Goal: Task Accomplishment & Management: Complete application form

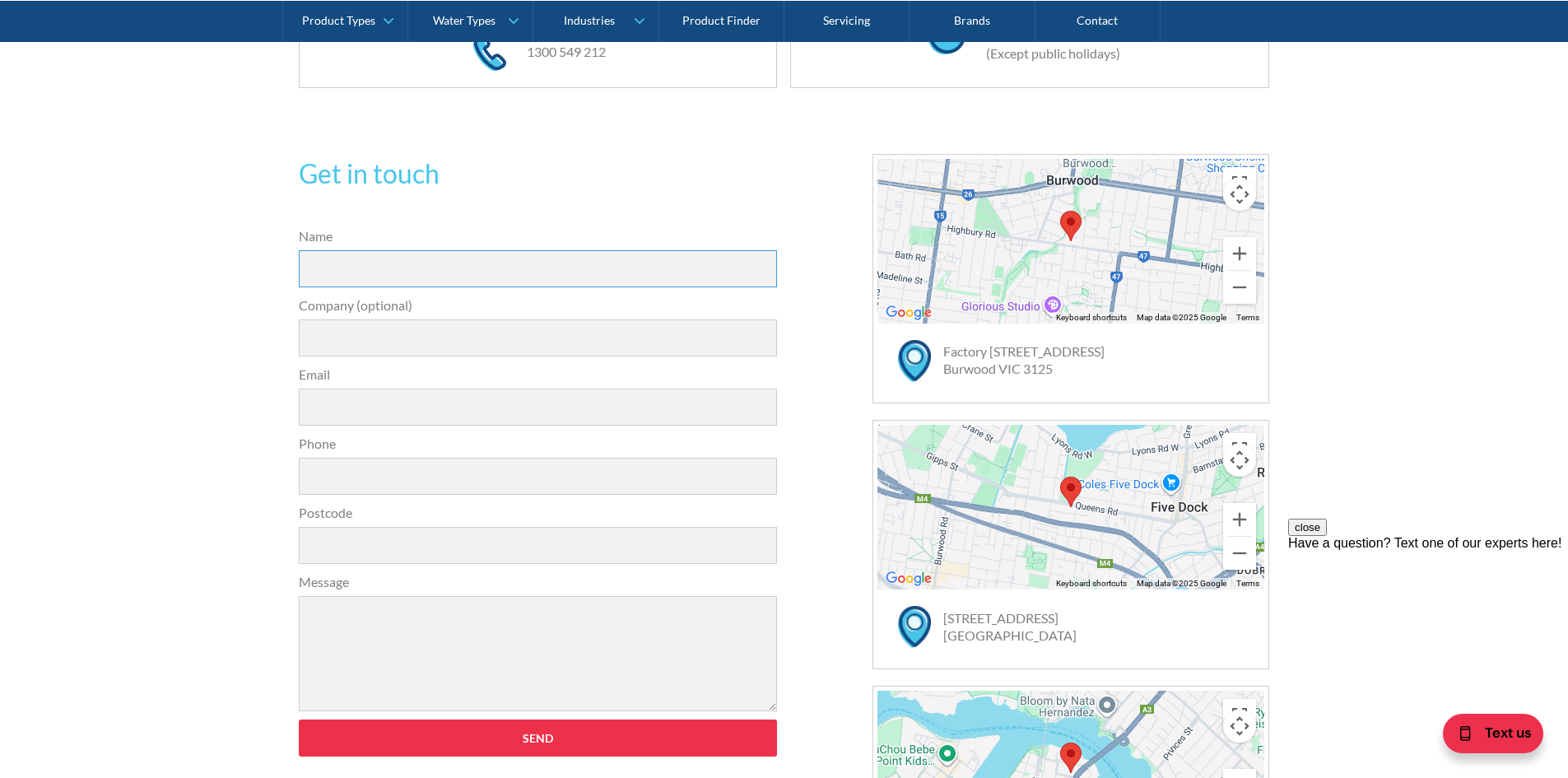
click at [329, 272] on input "Name" at bounding box center [538, 269] width 479 height 37
type input "[PERSON_NAME]"
type input "Dept Of Education"
type input "[PERSON_NAME][EMAIL_ADDRESS][DOMAIN_NAME]"
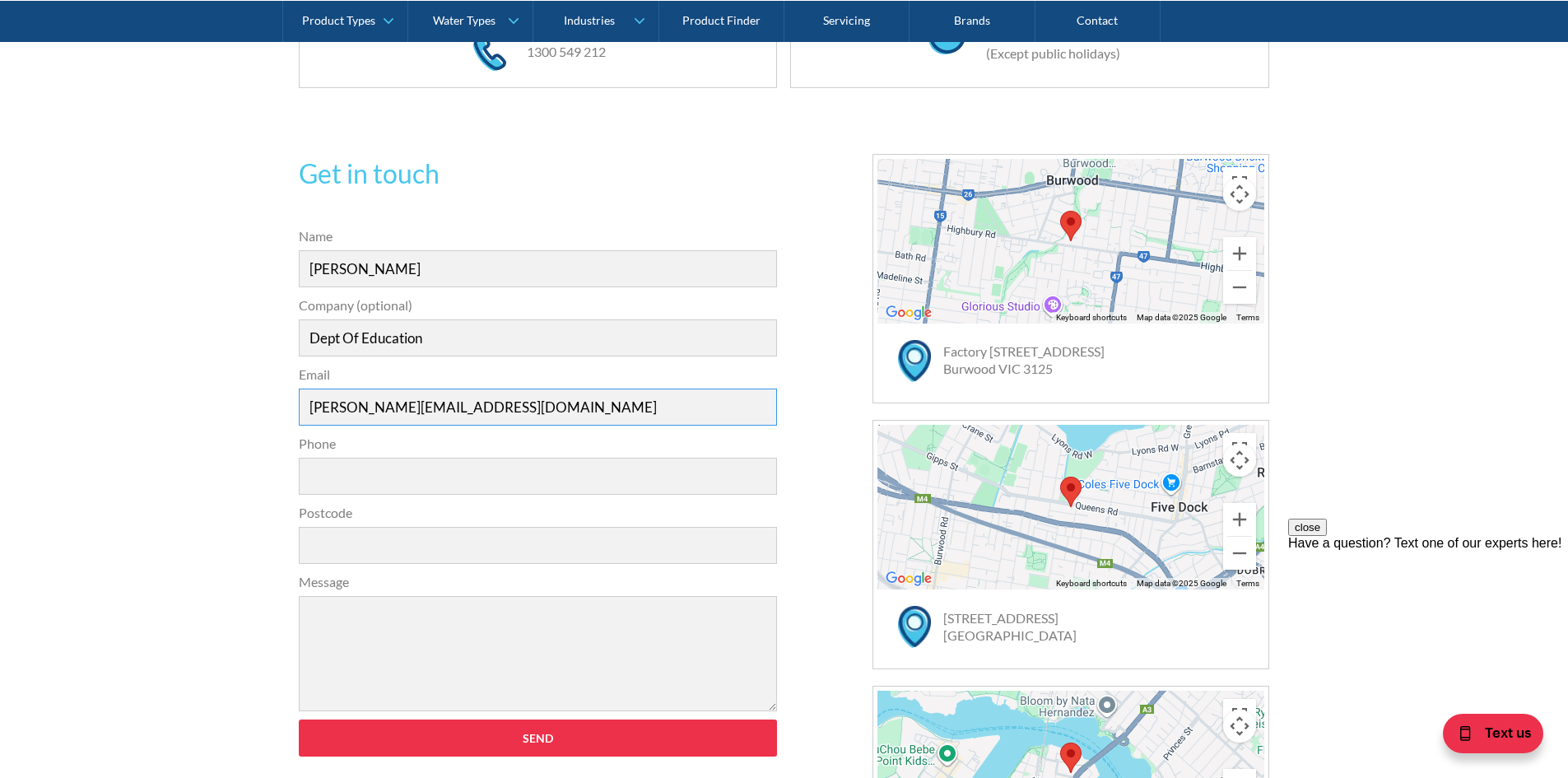
type input "0439575656"
type input "3660"
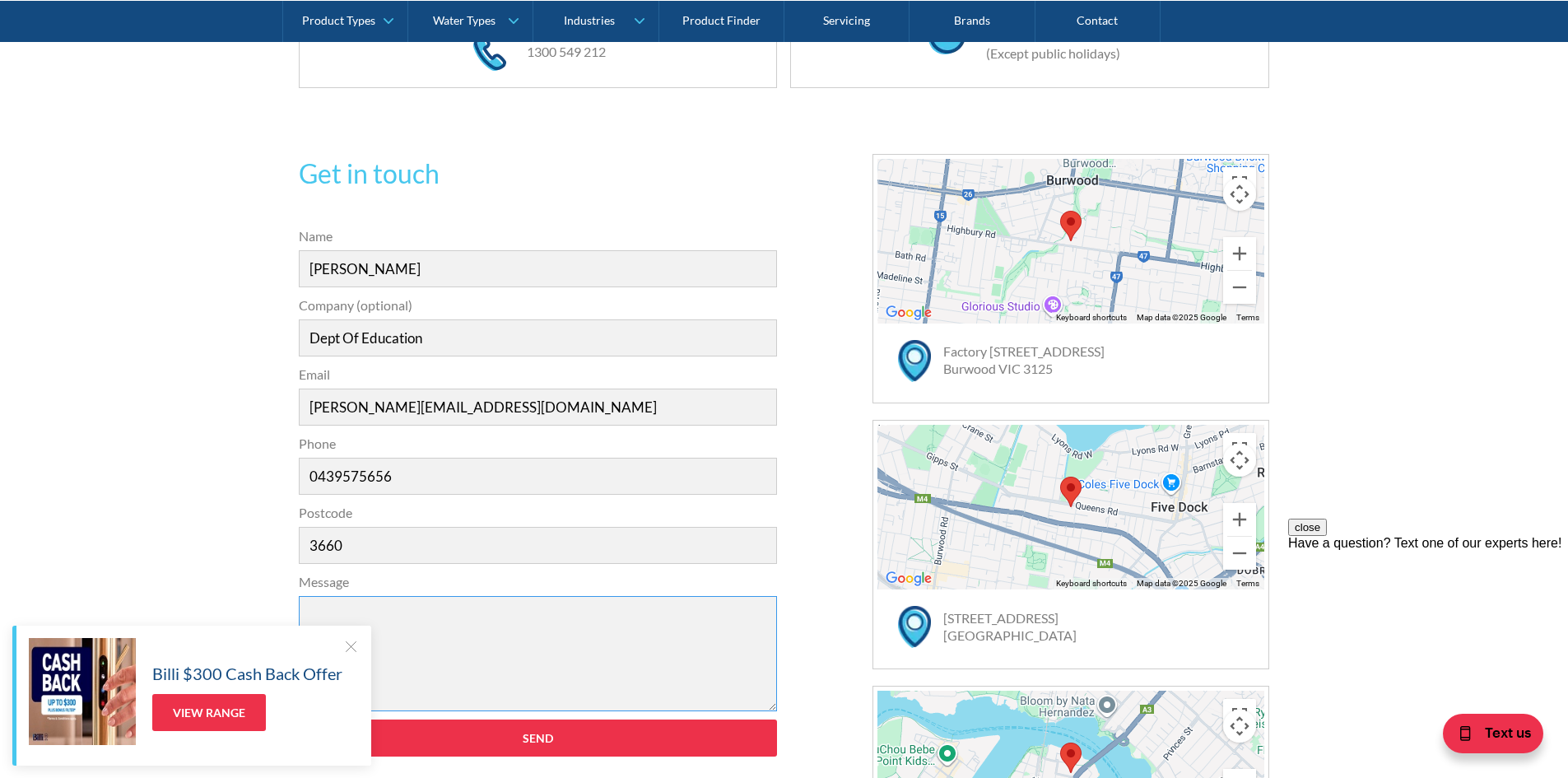
click at [319, 615] on textarea "Message" at bounding box center [538, 653] width 479 height 115
click at [354, 640] on div at bounding box center [351, 646] width 17 height 17
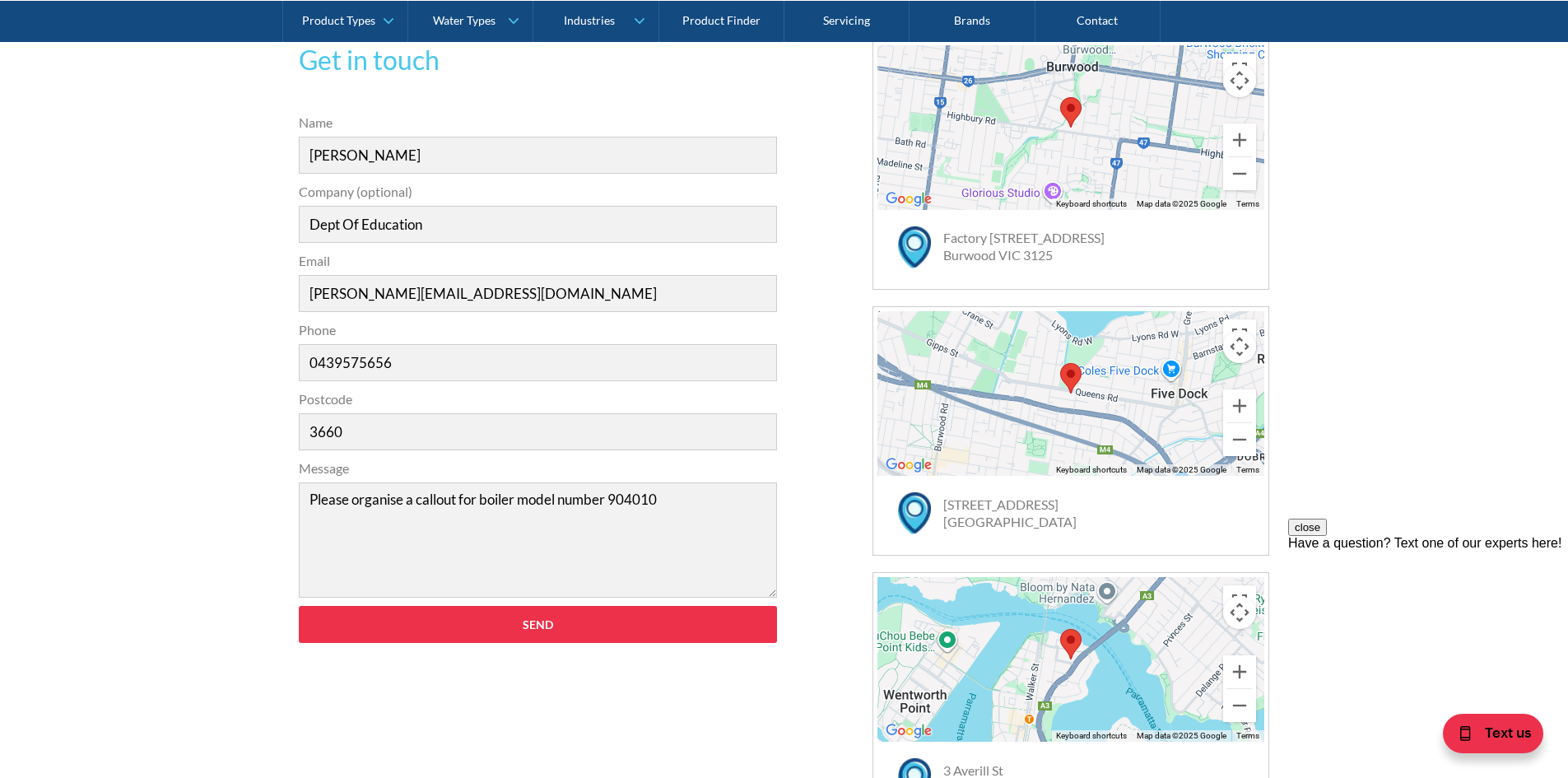
scroll to position [496, 0]
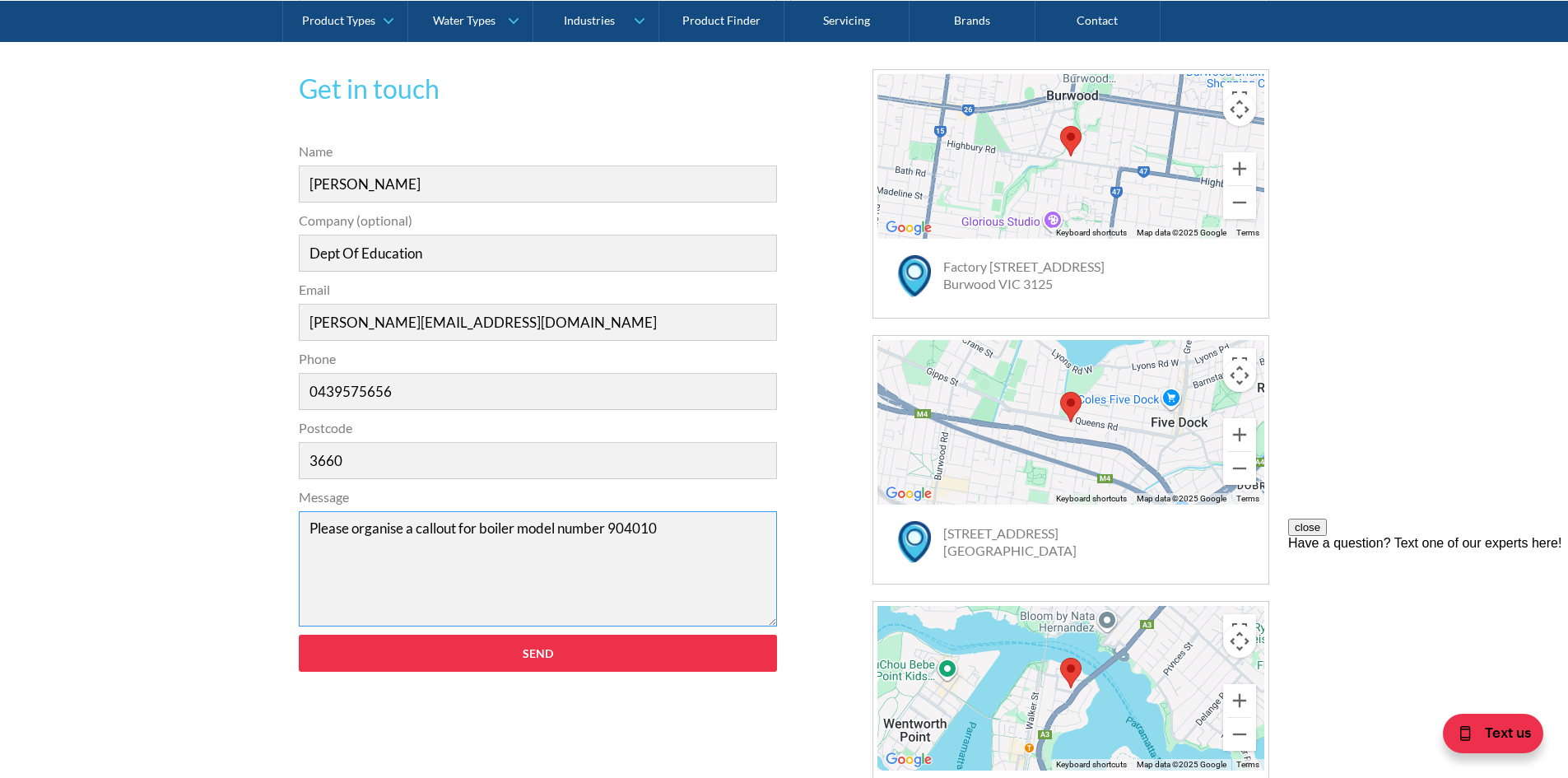
click at [674, 533] on textarea "Please organise a callout for boiler model number 904010" at bounding box center [538, 568] width 479 height 115
click at [385, 544] on textarea "Please organise a callout for boiler model number 904010 Serial Number 07611003…" at bounding box center [538, 568] width 479 height 115
drag, startPoint x: 560, startPoint y: 602, endPoint x: 640, endPoint y: 609, distance: 80.3
click at [640, 609] on textarea "Please organise a callout for boiler model number 904010 Serial Number 07611003…" at bounding box center [538, 568] width 479 height 115
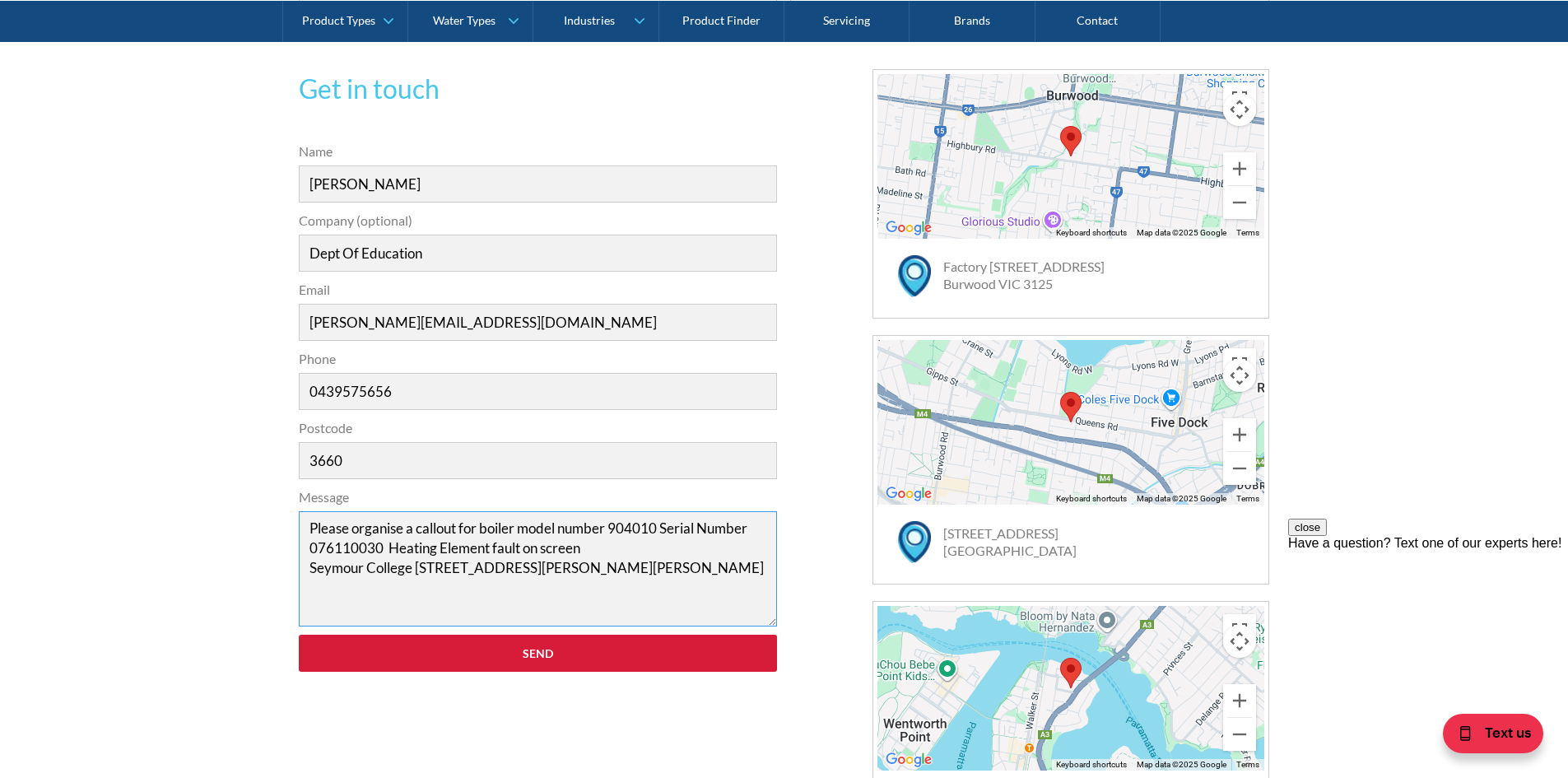
type textarea "Please organise a callout for boiler model number 904010 Serial Number 07611003…"
click at [482, 650] on input "Send" at bounding box center [538, 652] width 479 height 37
